Goal: Find contact information: Find contact information

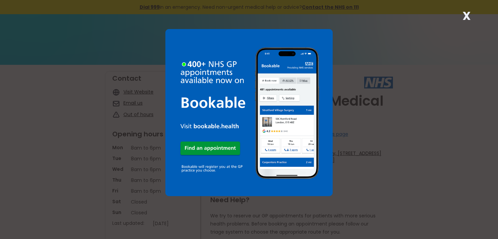
click at [374, 39] on div "X" at bounding box center [249, 119] width 498 height 239
click at [465, 15] on strong "X" at bounding box center [466, 16] width 8 height 16
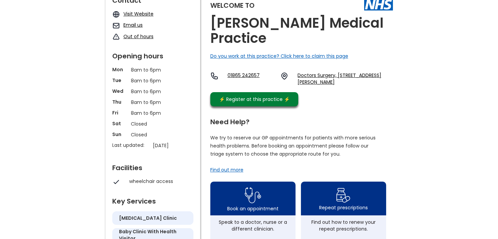
scroll to position [68, 0]
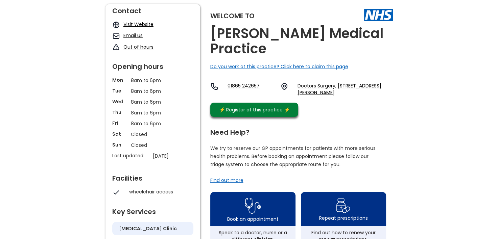
click at [139, 22] on link "Visit Website" at bounding box center [138, 24] width 30 height 7
drag, startPoint x: 348, startPoint y: 84, endPoint x: 315, endPoint y: 112, distance: 43.2
click at [315, 112] on div "Welcome to King Edward St Medical Practice Do you work at this practice? Click …" at bounding box center [301, 62] width 183 height 116
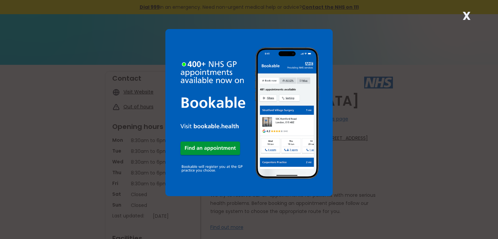
click at [465, 14] on strong "X" at bounding box center [466, 16] width 8 height 16
